Goal: Task Accomplishment & Management: Manage account settings

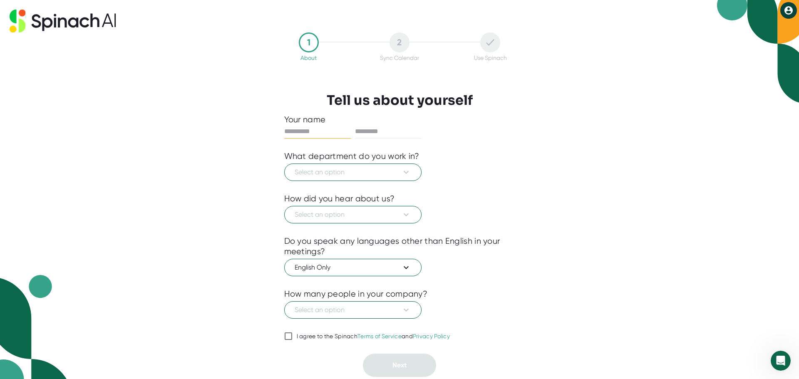
click at [789, 13] on icon at bounding box center [789, 10] width 8 height 8
click at [762, 30] on b "Logout" at bounding box center [757, 28] width 18 height 7
click at [792, 10] on icon at bounding box center [789, 10] width 8 height 8
click at [763, 28] on b "Logout" at bounding box center [757, 28] width 18 height 7
